Goal: Task Accomplishment & Management: Use online tool/utility

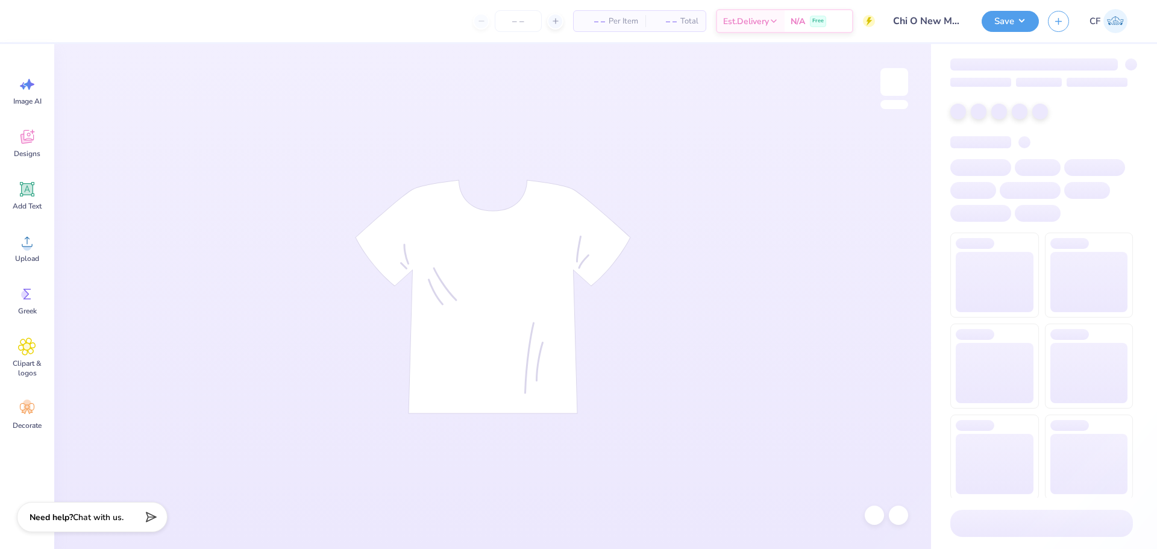
type input "Chi O New Member Shirts"
type input "48"
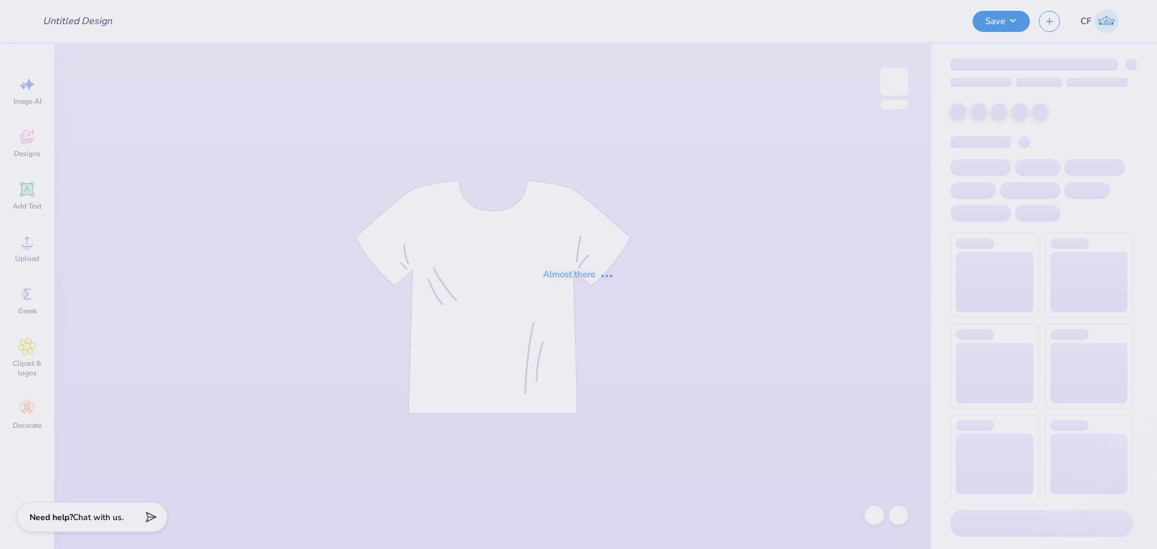
type input "PR Merch"
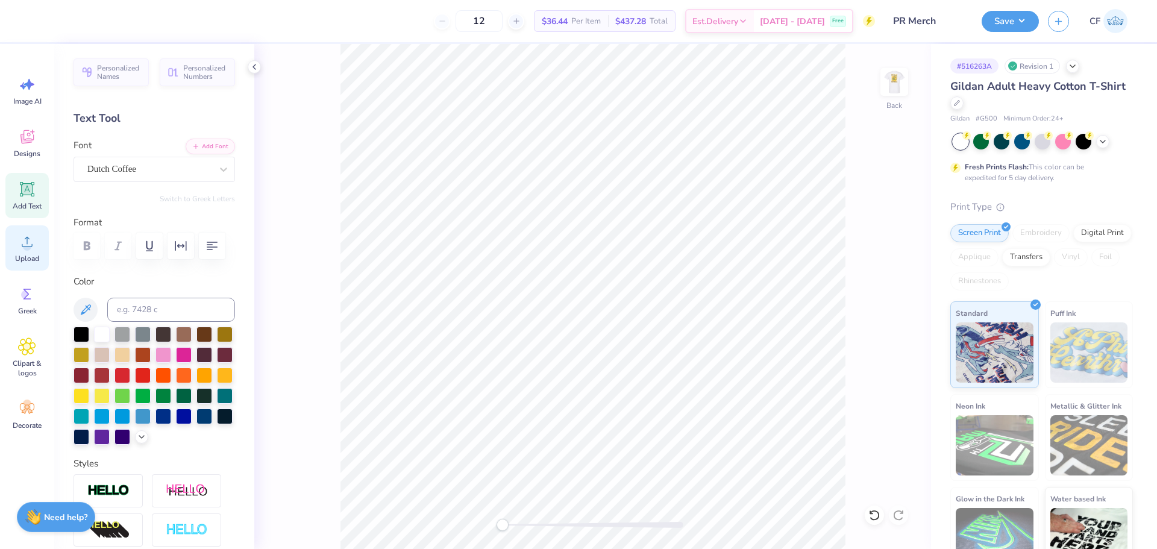
click at [28, 242] on icon at bounding box center [27, 242] width 18 height 18
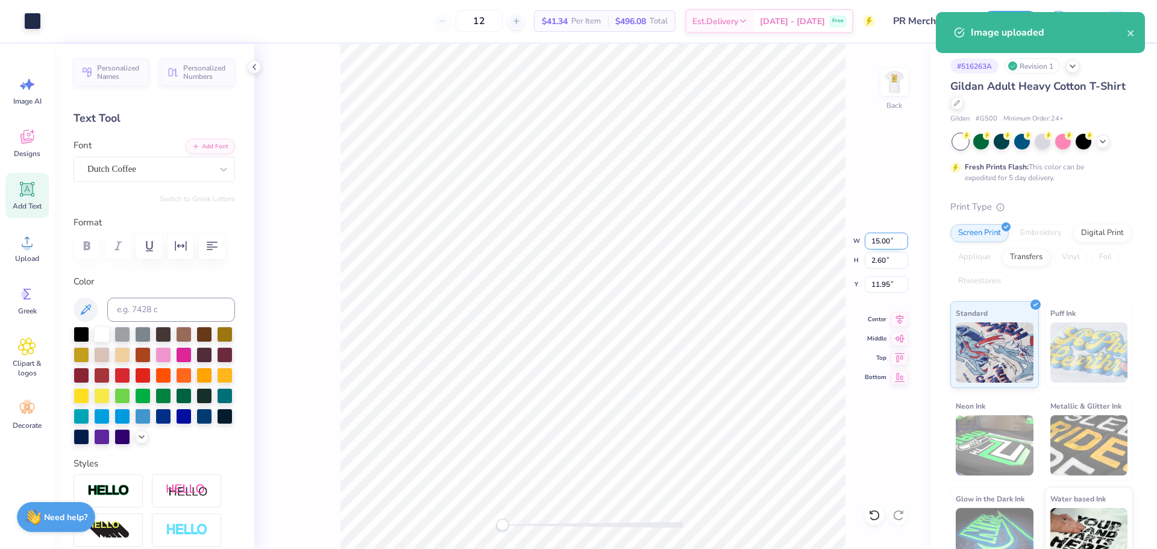
click at [886, 237] on input "15.00" at bounding box center [885, 241] width 43 height 17
type input "4"
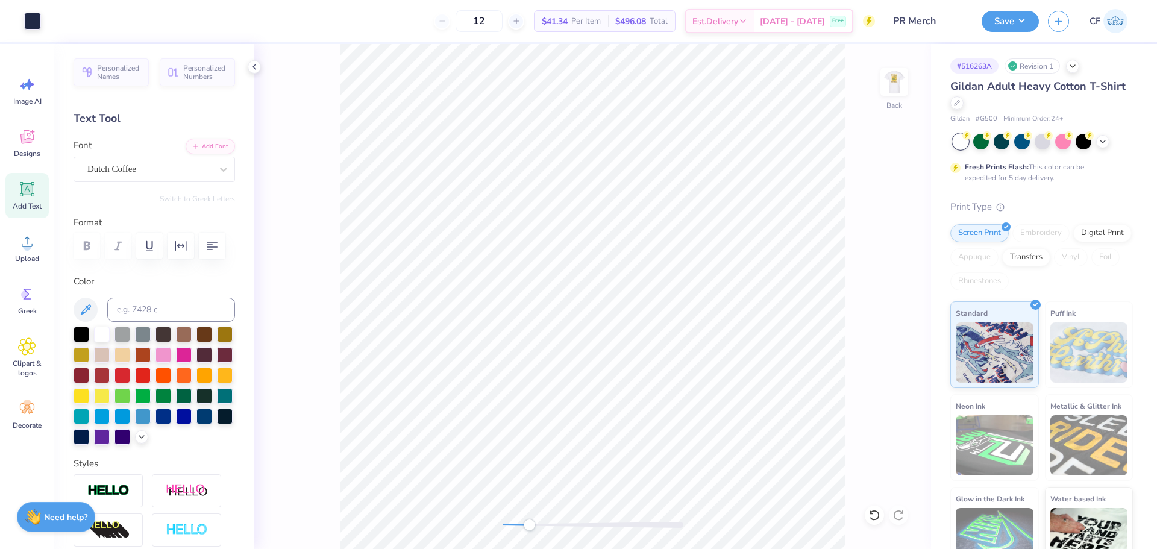
click at [529, 533] on div "Back" at bounding box center [592, 296] width 676 height 505
click at [473, 516] on div "Back W 1.07 1.07 " H 0.19 0.19 " Y 13.16 13.16 " Center Middle Top Bottom" at bounding box center [592, 296] width 676 height 505
click at [893, 94] on img at bounding box center [894, 82] width 48 height 48
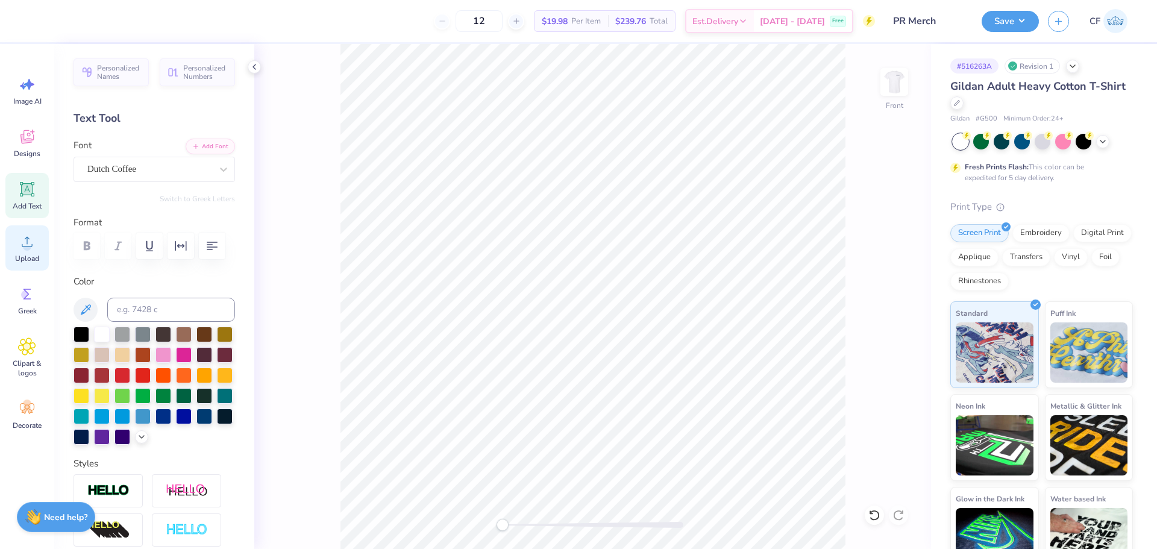
click at [30, 248] on circle at bounding box center [27, 246] width 8 height 8
drag, startPoint x: 1013, startPoint y: 20, endPoint x: 1011, endPoint y: 33, distance: 12.2
click at [1012, 20] on button "Save" at bounding box center [1009, 21] width 57 height 21
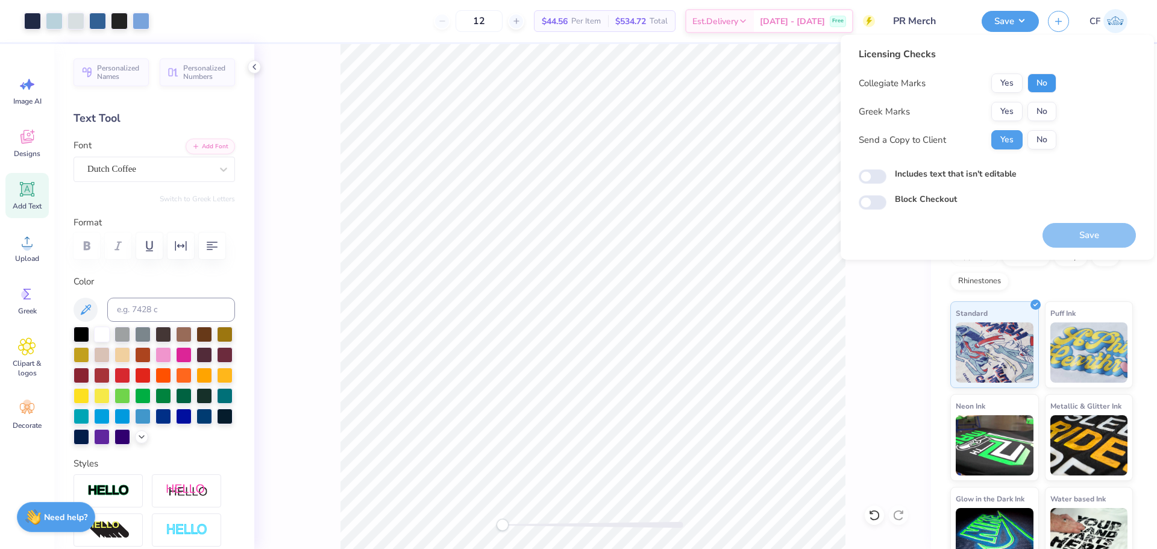
click at [1045, 86] on button "No" at bounding box center [1041, 82] width 29 height 19
click at [1044, 105] on button "No" at bounding box center [1041, 111] width 29 height 19
click at [880, 181] on input "Includes text that isn't editable" at bounding box center [872, 176] width 28 height 14
checkbox input "true"
click at [1092, 239] on button "Save" at bounding box center [1088, 235] width 93 height 25
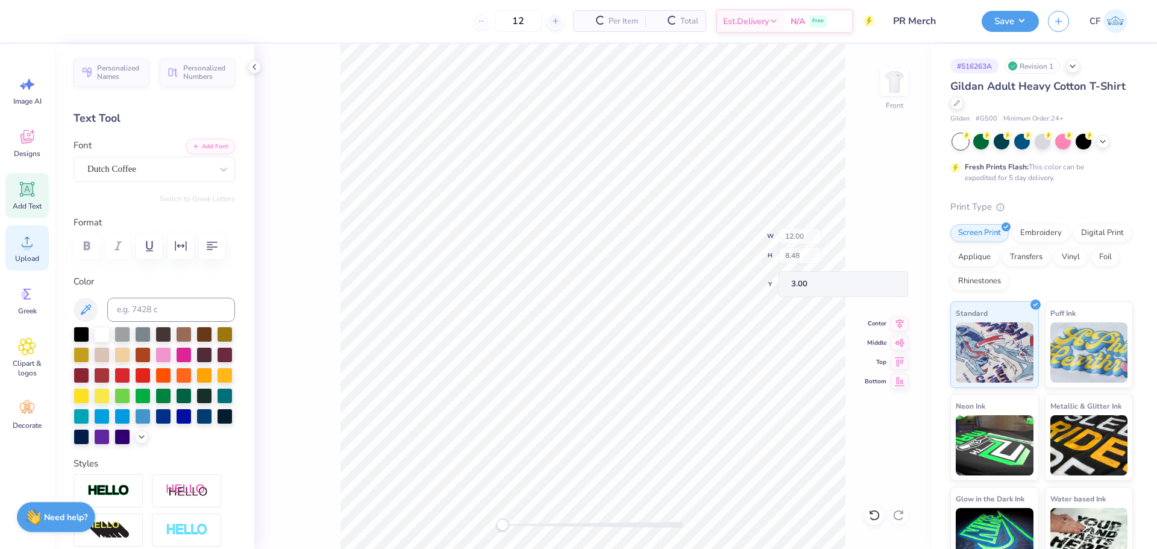
click at [25, 257] on span "Upload" at bounding box center [27, 259] width 24 height 10
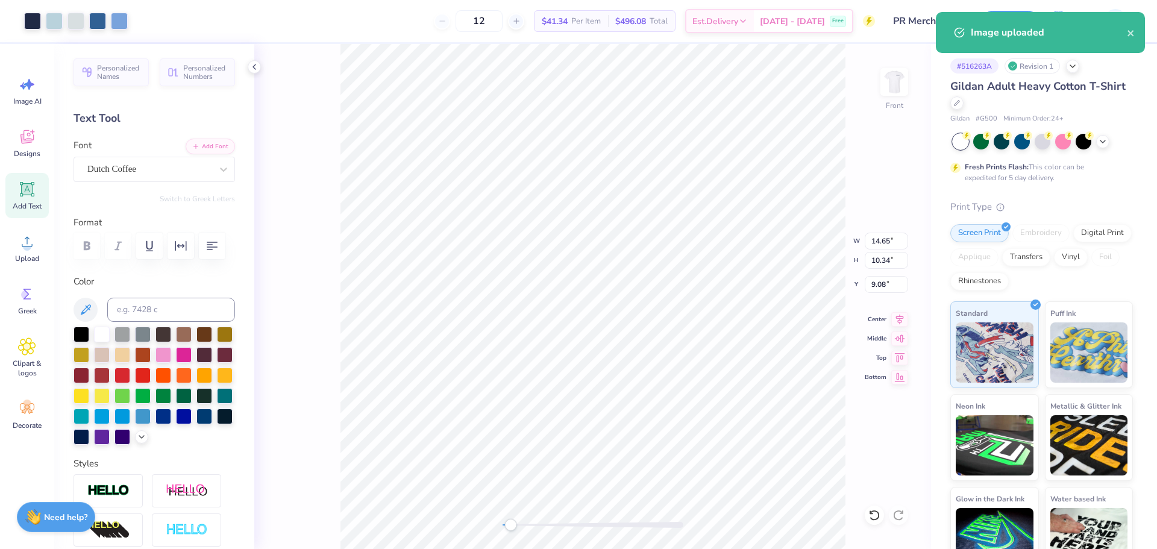
click at [511, 533] on div "Front W 14.65 14.65 " H 10.34 10.34 " Y 9.08 9.08 " Center Middle Top Bottom" at bounding box center [592, 296] width 676 height 505
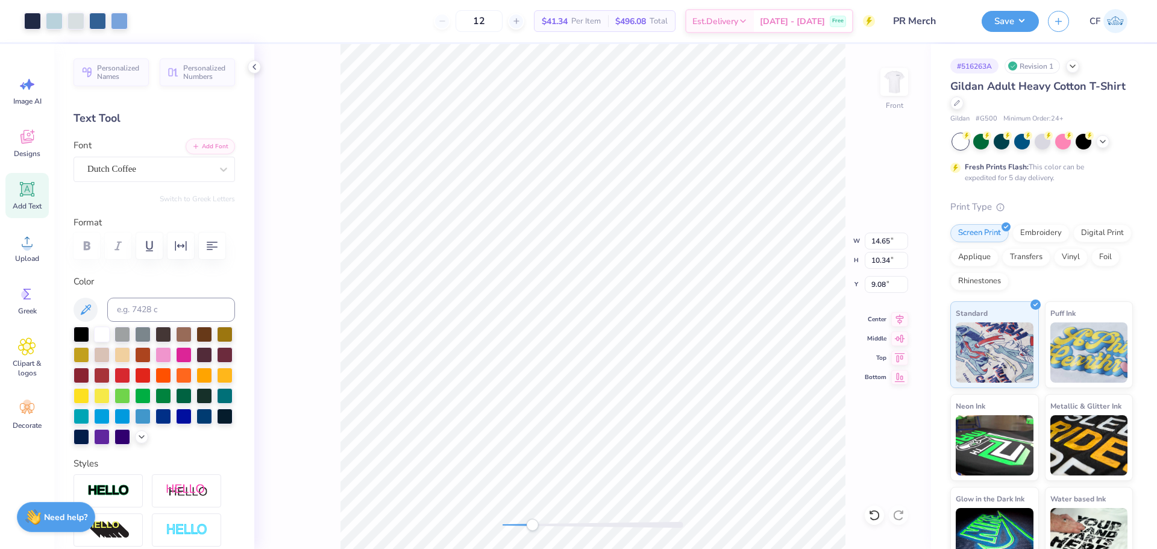
drag, startPoint x: 522, startPoint y: 526, endPoint x: 589, endPoint y: 520, distance: 66.5
click at [536, 528] on div at bounding box center [592, 525] width 181 height 6
click at [478, 512] on div "Front W 14.65 14.65 " H 10.34 10.34 " Y 9.08 9.08 " Center Middle Top Bottom" at bounding box center [592, 296] width 676 height 505
click at [901, 320] on icon at bounding box center [900, 317] width 8 height 10
click at [901, 315] on icon at bounding box center [899, 317] width 17 height 14
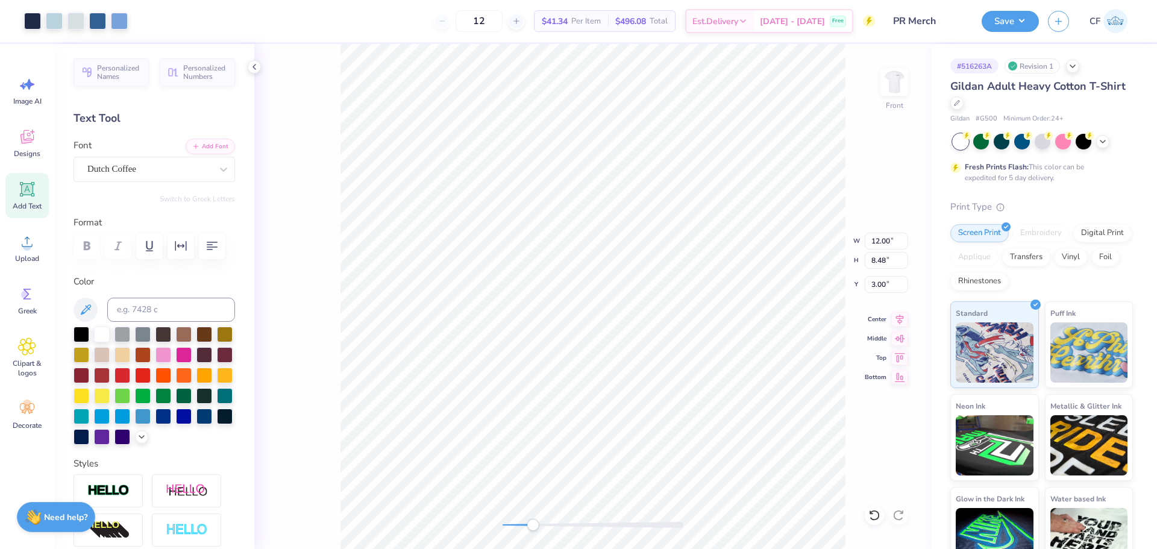
drag, startPoint x: 505, startPoint y: 527, endPoint x: 548, endPoint y: 526, distance: 42.2
click at [539, 527] on div "Accessibility label" at bounding box center [532, 525] width 12 height 12
click at [1013, 13] on button "Save" at bounding box center [1009, 19] width 57 height 21
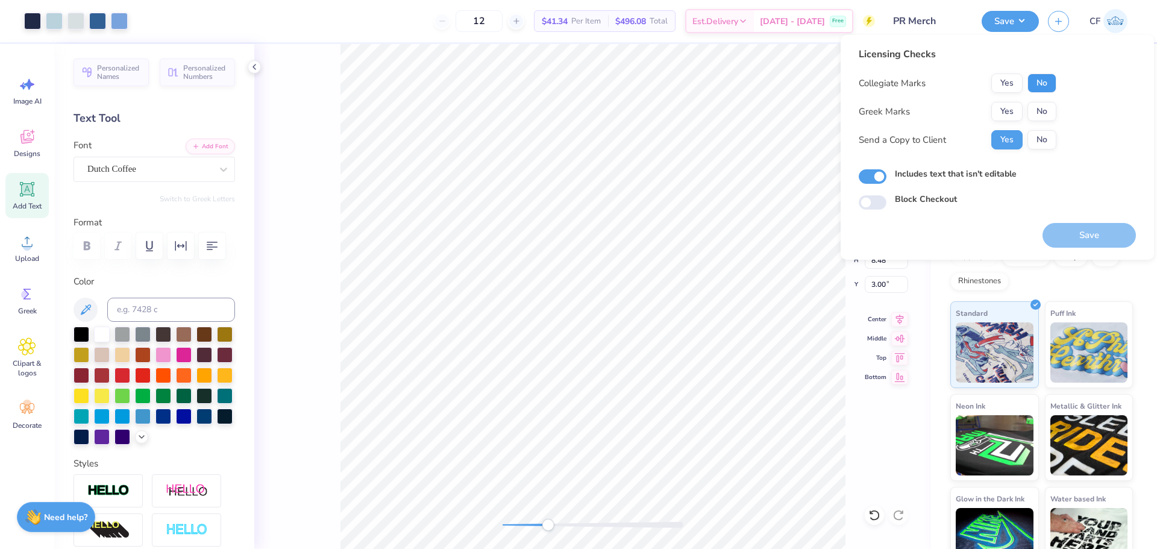
click at [1044, 87] on button "No" at bounding box center [1041, 82] width 29 height 19
click at [1045, 105] on button "No" at bounding box center [1041, 111] width 29 height 19
click at [1070, 236] on button "Save" at bounding box center [1088, 235] width 93 height 25
